Goal: Task Accomplishment & Management: Use online tool/utility

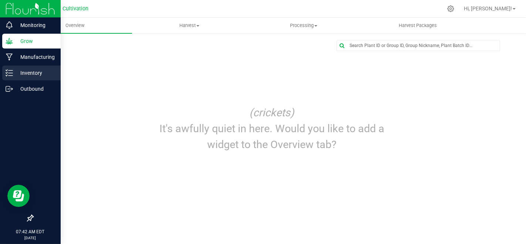
click at [8, 74] on icon at bounding box center [9, 72] width 7 height 7
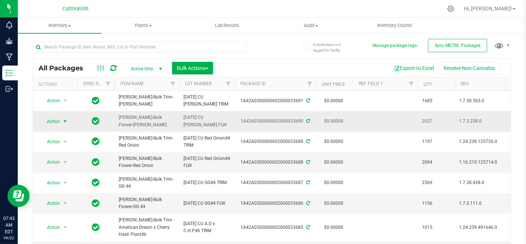
click at [56, 120] on span "Action" at bounding box center [50, 121] width 20 height 10
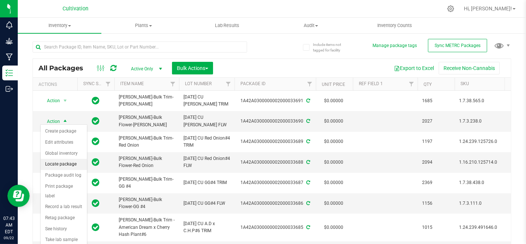
click at [64, 165] on li "Locate package" at bounding box center [64, 164] width 46 height 11
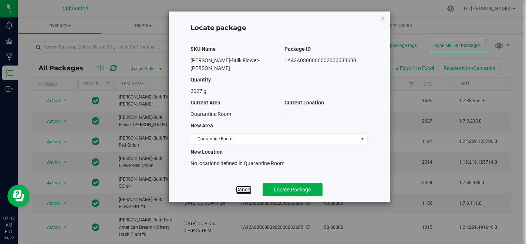
click at [245, 186] on link "Cancel" at bounding box center [244, 189] width 16 height 7
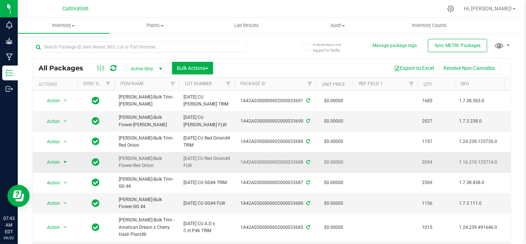
click at [61, 157] on span "select" at bounding box center [65, 162] width 9 height 10
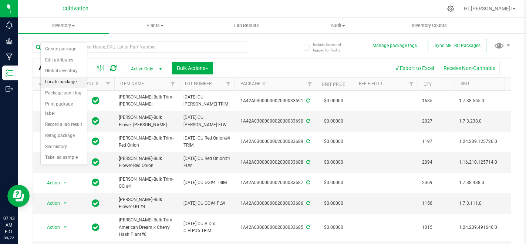
click at [65, 81] on li "Locate package" at bounding box center [64, 82] width 46 height 11
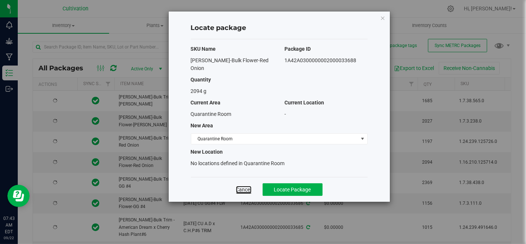
click at [244, 186] on link "Cancel" at bounding box center [244, 189] width 16 height 7
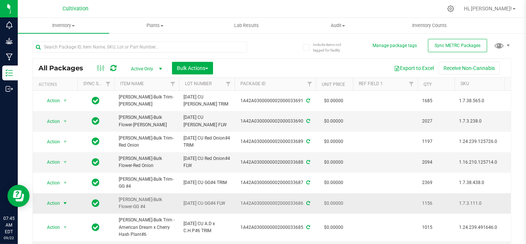
click at [55, 199] on span "Action" at bounding box center [50, 203] width 20 height 10
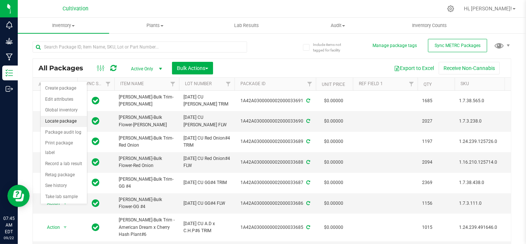
click at [64, 116] on li "Locate package" at bounding box center [64, 121] width 46 height 11
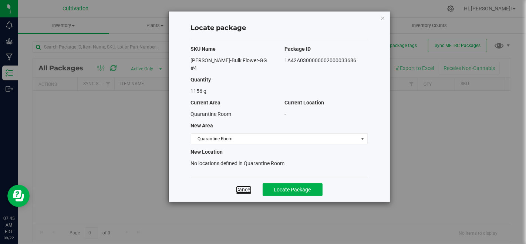
click at [244, 186] on link "Cancel" at bounding box center [244, 189] width 16 height 7
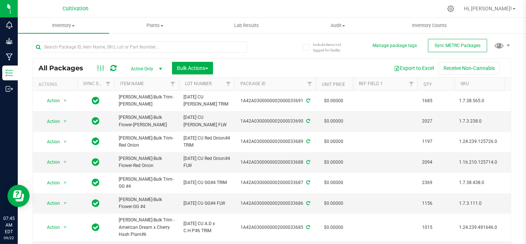
scroll to position [41, 0]
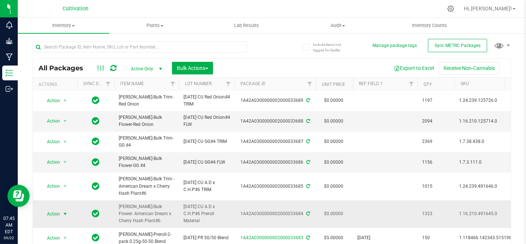
click at [63, 211] on span "select" at bounding box center [65, 214] width 6 height 6
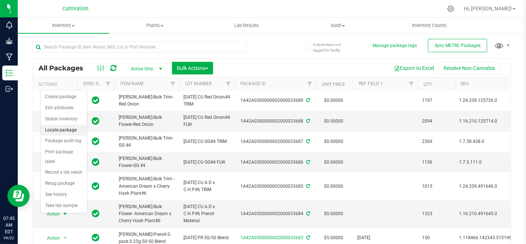
click at [63, 133] on li "Locate package" at bounding box center [64, 130] width 46 height 11
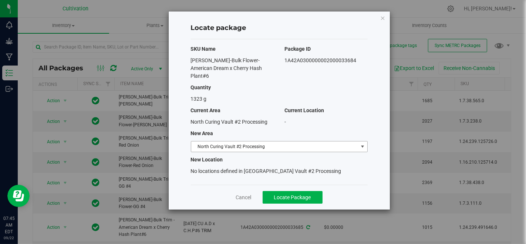
click at [247, 141] on span "North Curing Vault #2 Processing" at bounding box center [274, 146] width 167 height 10
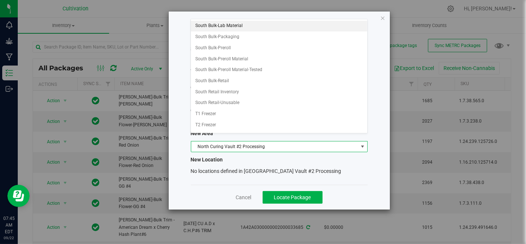
scroll to position [245, 0]
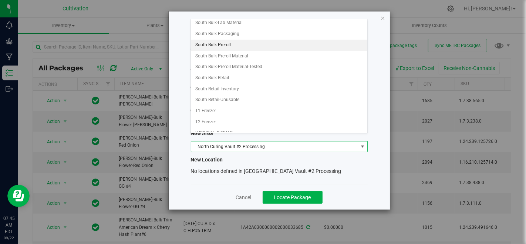
click at [248, 40] on li "South Bulk-Preroll" at bounding box center [279, 45] width 176 height 11
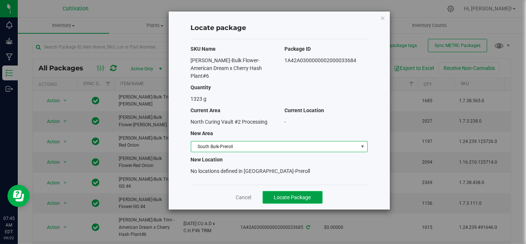
click at [298, 194] on span "Locate Package" at bounding box center [292, 197] width 37 height 6
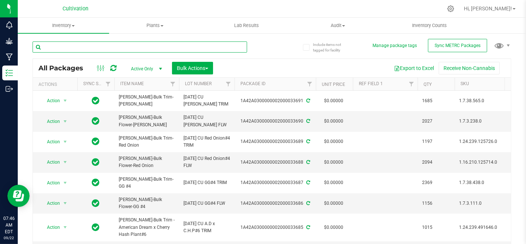
click at [220, 50] on input "text" at bounding box center [140, 46] width 215 height 11
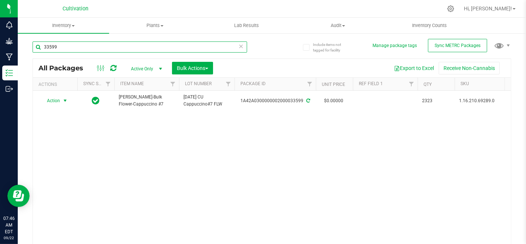
type input "33599"
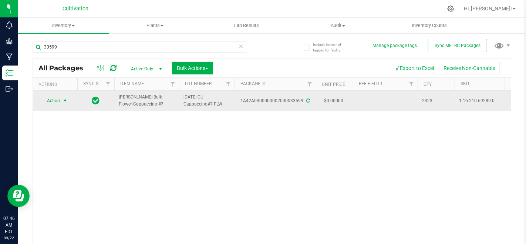
click at [62, 100] on span "select" at bounding box center [65, 101] width 6 height 6
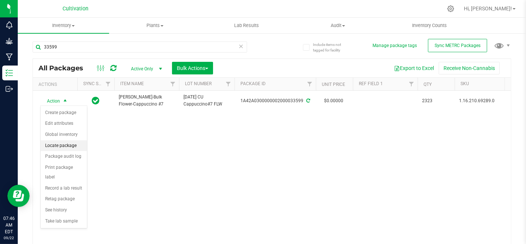
click at [60, 143] on li "Locate package" at bounding box center [64, 145] width 46 height 11
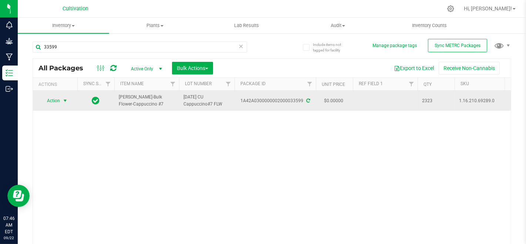
click at [61, 100] on span "select" at bounding box center [65, 100] width 9 height 10
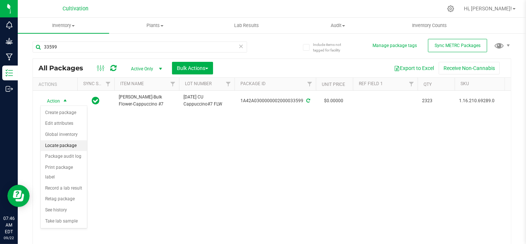
click at [72, 146] on li "Locate package" at bounding box center [64, 145] width 46 height 11
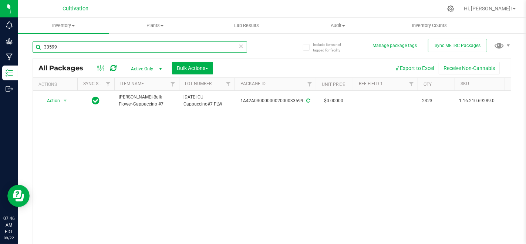
click at [206, 46] on input "33599" at bounding box center [140, 46] width 215 height 11
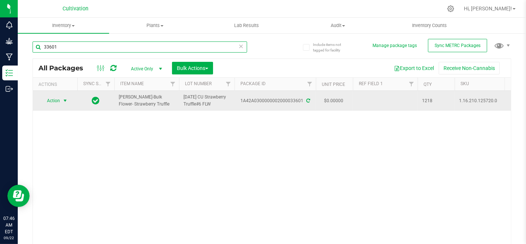
type input "33601"
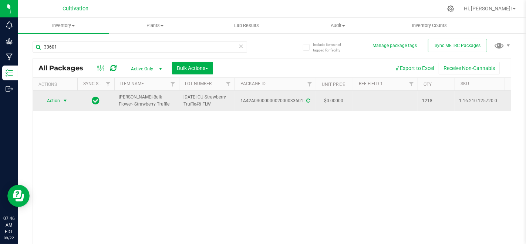
click at [56, 103] on span "Action" at bounding box center [50, 100] width 20 height 10
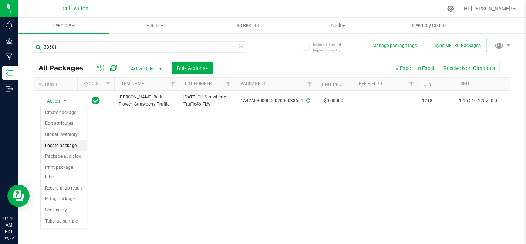
click at [60, 145] on li "Locate package" at bounding box center [64, 145] width 46 height 11
